Goal: Find specific page/section: Find specific page/section

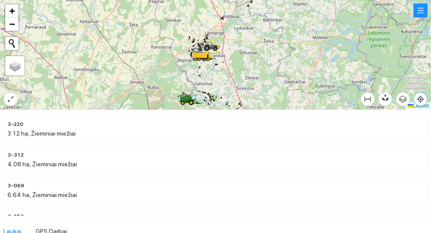
click at [421, 100] on icon "aim" at bounding box center [420, 99] width 2 height 2
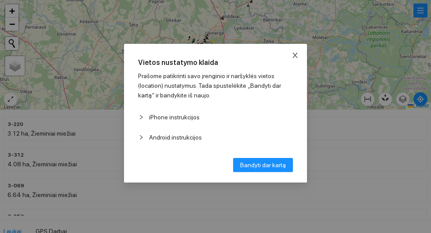
click at [298, 53] on icon "close" at bounding box center [294, 55] width 7 height 7
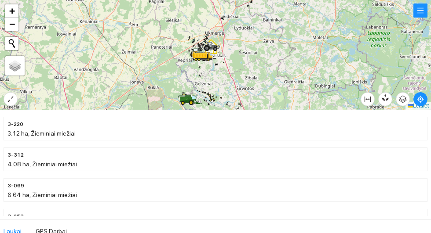
click at [302, 50] on div at bounding box center [215, 55] width 431 height 110
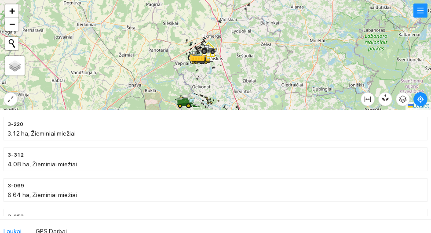
click at [4, 93] on div at bounding box center [215, 55] width 431 height 110
click at [12, 103] on icon "expand-alt" at bounding box center [10, 99] width 7 height 7
